Goal: Transaction & Acquisition: Purchase product/service

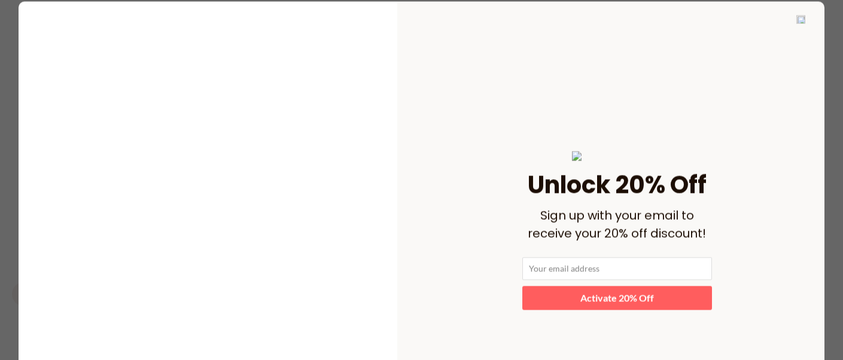
click at [797, 21] on img at bounding box center [800, 19] width 9 height 8
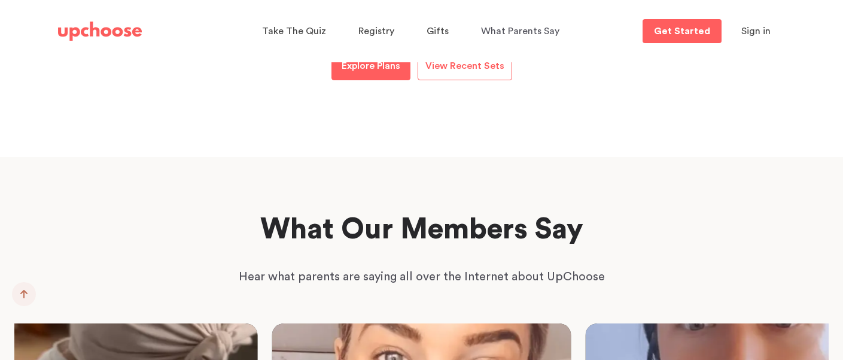
scroll to position [1736, 0]
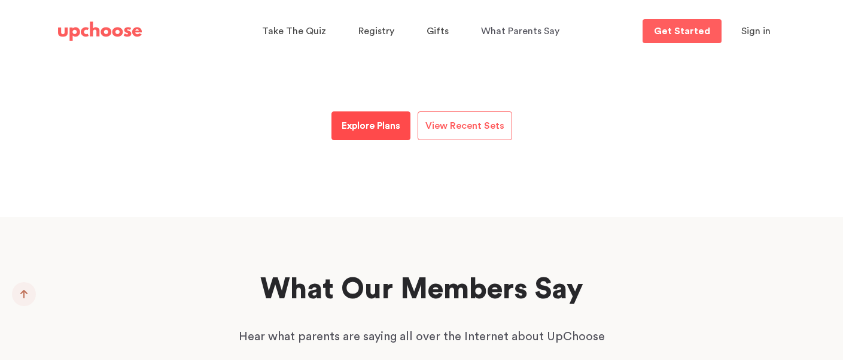
click at [364, 133] on p "Explore Plans" at bounding box center [371, 125] width 59 height 14
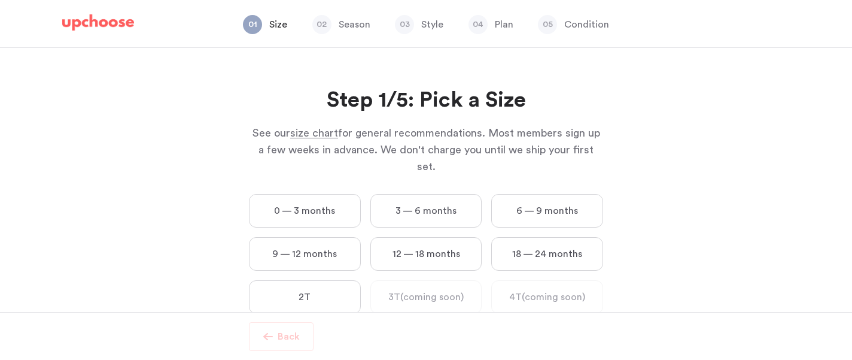
click at [432, 237] on label "12 — 18 months" at bounding box center [426, 254] width 112 height 34
click at [0, 0] on months "12 — 18 months" at bounding box center [0, 0] width 0 height 0
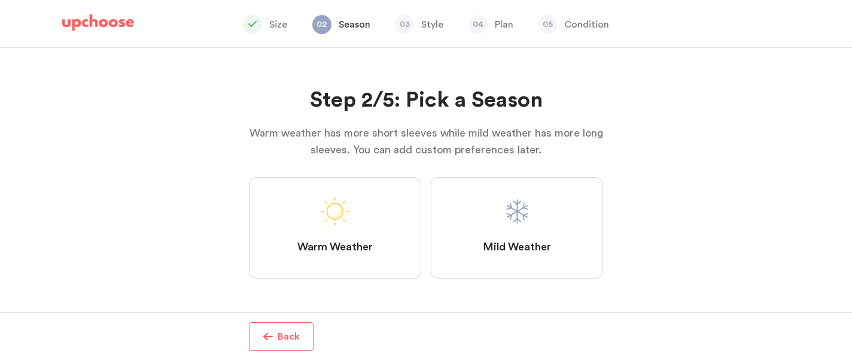
click at [451, 227] on label "Mild Weather" at bounding box center [517, 227] width 172 height 101
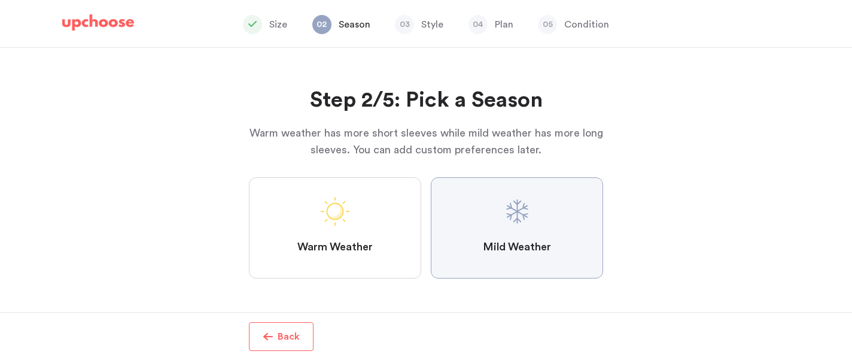
click at [0, 0] on Weather "Mild Weather" at bounding box center [0, 0] width 0 height 0
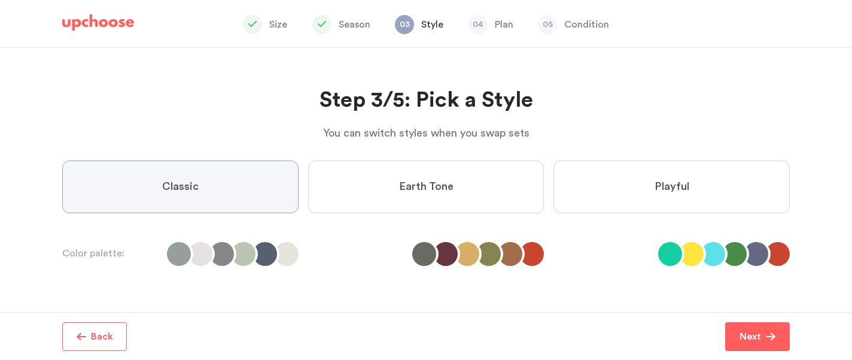
click at [464, 185] on label "Earth Tone" at bounding box center [426, 186] width 236 height 53
click at [0, 0] on Tone "Earth Tone" at bounding box center [0, 0] width 0 height 0
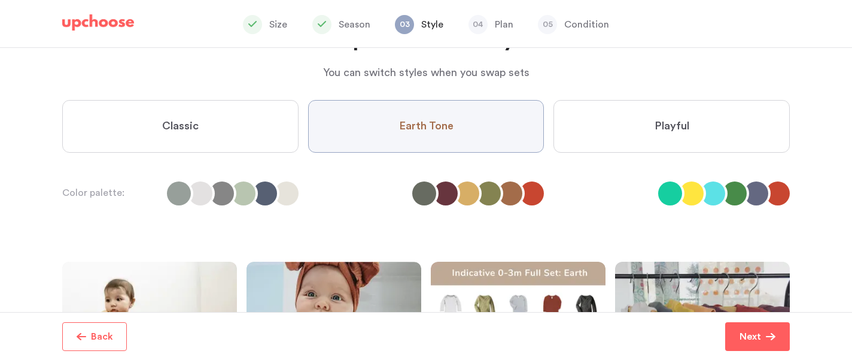
scroll to position [60, 0]
click at [469, 196] on li at bounding box center [467, 194] width 24 height 24
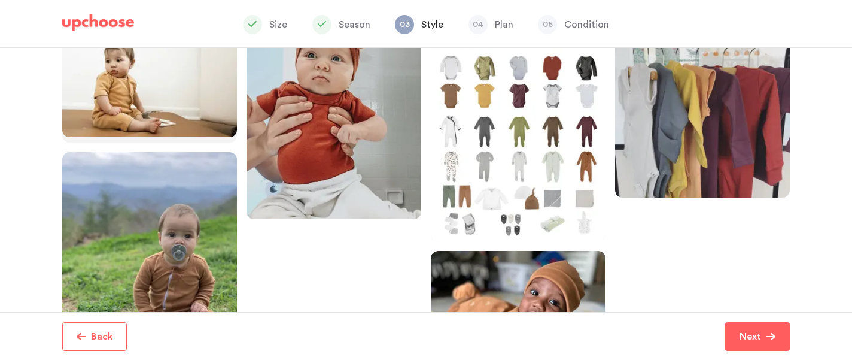
scroll to position [430, 0]
